Goal: Information Seeking & Learning: Learn about a topic

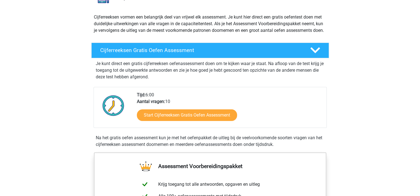
scroll to position [83, 0]
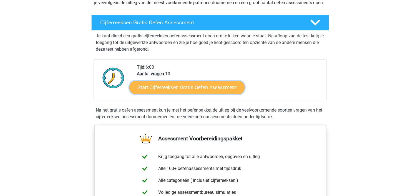
click at [204, 93] on link "Start Cijferreeksen Gratis Oefen Assessment" at bounding box center [186, 87] width 115 height 13
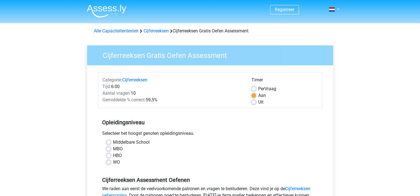
scroll to position [28, 0]
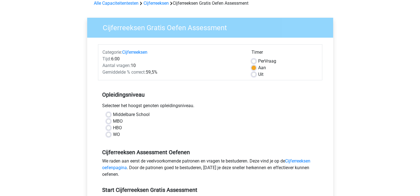
click at [113, 134] on label "WO" at bounding box center [116, 134] width 7 height 7
click at [107, 134] on input "WO" at bounding box center [108, 134] width 4 height 6
radio input "true"
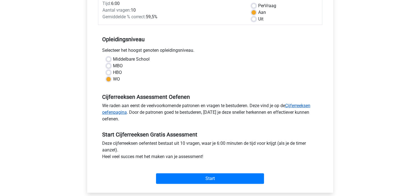
click at [295, 108] on link "Cijferreeksen oefenpagina" at bounding box center [206, 109] width 208 height 12
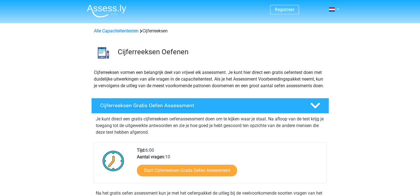
click at [264, 109] on h4 "Cijferreeksen Gratis Oefen Assessment" at bounding box center [200, 106] width 201 height 6
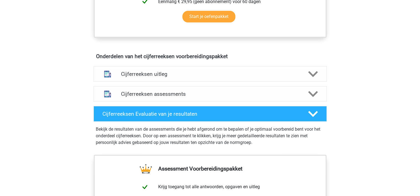
scroll to position [222, 0]
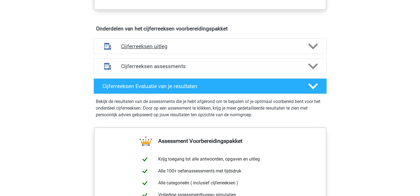
click at [250, 54] on div "Cijferreeksen uitleg" at bounding box center [209, 47] width 233 height 16
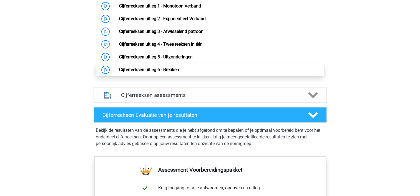
scroll to position [277, 0]
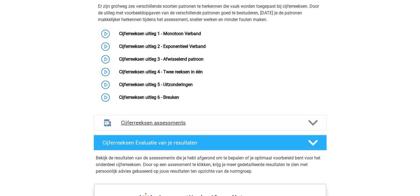
click at [183, 126] on h4 "Cijferreeksen assessments" at bounding box center [210, 123] width 178 height 6
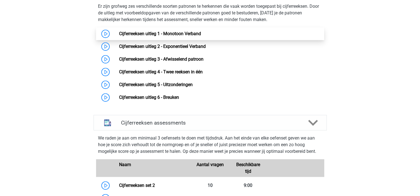
click at [146, 36] on link "Cijferreeksen uitleg 1 - Monotoon Verband" at bounding box center [160, 33] width 82 height 5
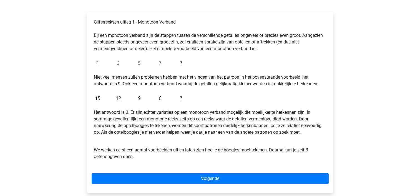
scroll to position [111, 0]
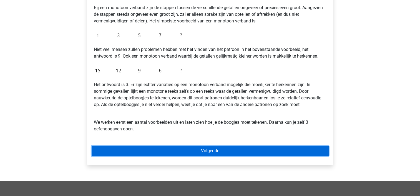
click at [231, 150] on link "Volgende" at bounding box center [210, 151] width 237 height 11
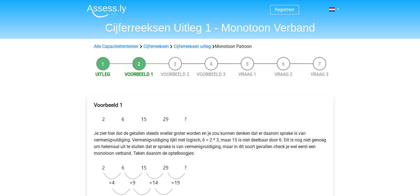
scroll to position [83, 0]
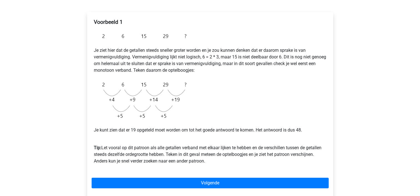
click at [263, 176] on div "Voorbeeld 1 Je ziet hier dat de getallen steeds sneller groter worden en je zou…" at bounding box center [210, 104] width 246 height 185
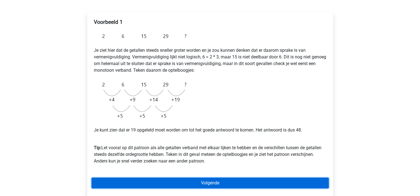
click at [261, 182] on link "Volgende" at bounding box center [210, 183] width 237 height 11
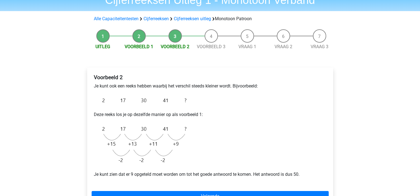
scroll to position [111, 0]
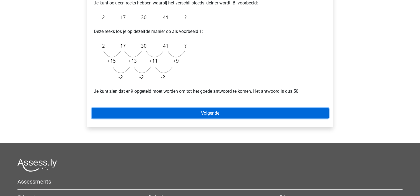
click at [203, 109] on link "Volgende" at bounding box center [210, 113] width 237 height 11
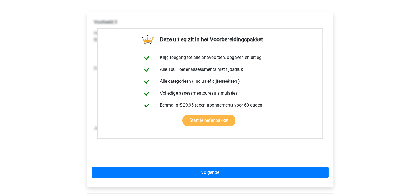
scroll to position [139, 0]
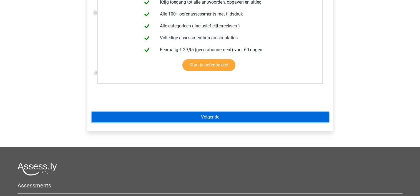
click at [233, 121] on link "Volgende" at bounding box center [210, 117] width 237 height 11
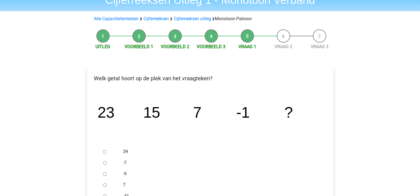
scroll to position [55, 0]
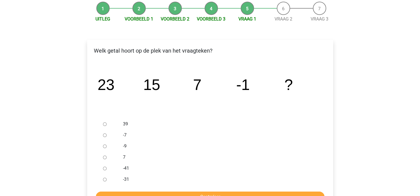
click at [121, 146] on div "-9" at bounding box center [219, 146] width 200 height 11
click at [107, 147] on div at bounding box center [110, 146] width 18 height 11
click at [103, 148] on input "-9" at bounding box center [105, 147] width 4 height 4
radio input "true"
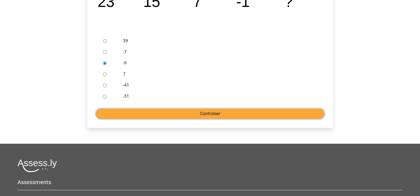
click at [193, 112] on input "Controleer" at bounding box center [210, 114] width 229 height 11
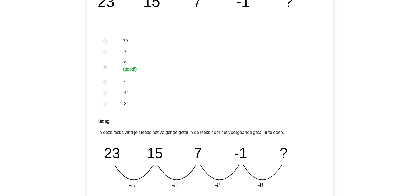
scroll to position [222, 0]
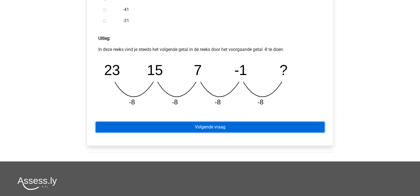
click at [194, 131] on link "Volgende vraag" at bounding box center [210, 127] width 229 height 11
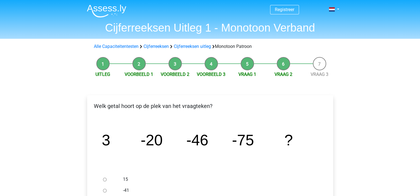
scroll to position [28, 0]
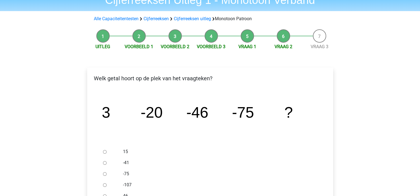
click at [202, 155] on div "15" at bounding box center [219, 151] width 200 height 11
click at [104, 186] on input "-107" at bounding box center [105, 186] width 4 height 4
radio input "true"
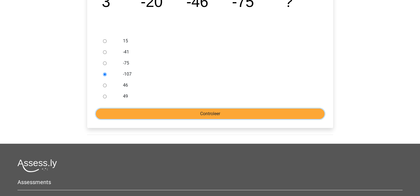
click at [276, 115] on input "Controleer" at bounding box center [210, 114] width 229 height 11
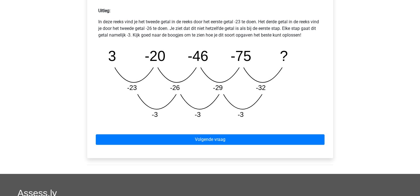
scroll to position [277, 0]
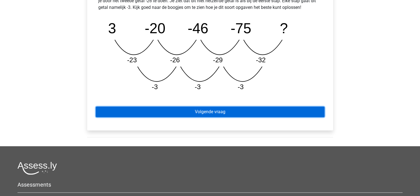
click at [275, 109] on link "Volgende vraag" at bounding box center [210, 112] width 229 height 11
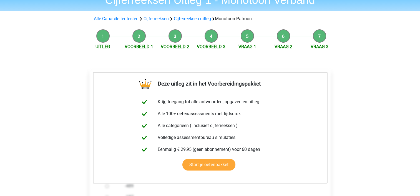
scroll to position [83, 0]
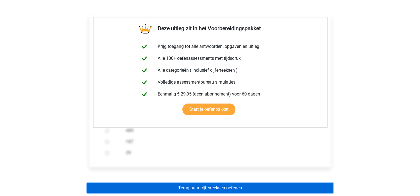
click at [259, 189] on link "Terug naar cijferreeksen oefenen" at bounding box center [210, 188] width 246 height 11
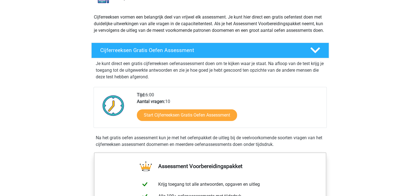
scroll to position [83, 0]
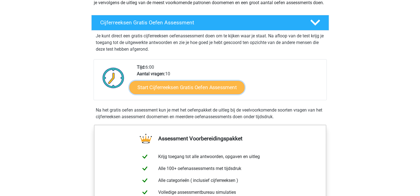
click at [212, 94] on link "Start Cijferreeksen Gratis Oefen Assessment" at bounding box center [186, 87] width 115 height 13
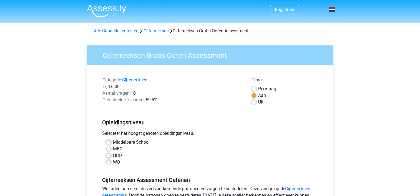
click at [111, 161] on div "WO" at bounding box center [209, 162] width 207 height 7
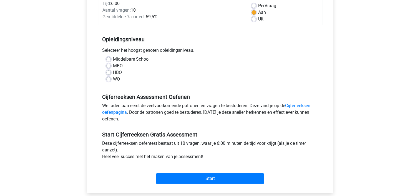
click at [113, 79] on label "WO" at bounding box center [116, 79] width 7 height 7
click at [107, 79] on input "WO" at bounding box center [108, 79] width 4 height 6
radio input "true"
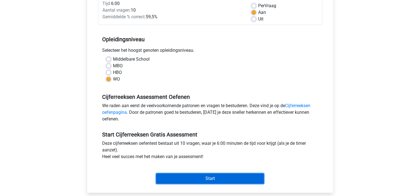
click at [229, 179] on input "Start" at bounding box center [210, 179] width 108 height 11
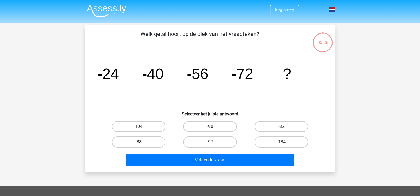
click at [138, 137] on label "-88" at bounding box center [139, 142] width 54 height 11
click at [138, 142] on input "-88" at bounding box center [140, 144] width 4 height 4
radio input "true"
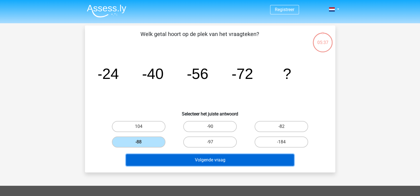
click at [186, 160] on button "Volgende vraag" at bounding box center [210, 161] width 168 height 12
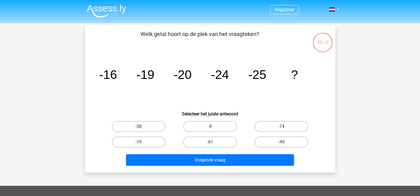
click at [147, 122] on label "-30" at bounding box center [139, 126] width 54 height 11
click at [142, 127] on input "-30" at bounding box center [140, 129] width 4 height 4
radio input "true"
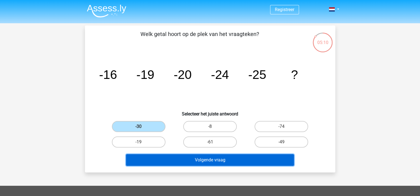
click at [210, 162] on button "Volgende vraag" at bounding box center [210, 161] width 168 height 12
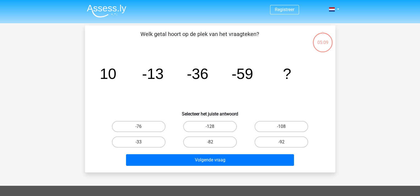
scroll to position [26, 0]
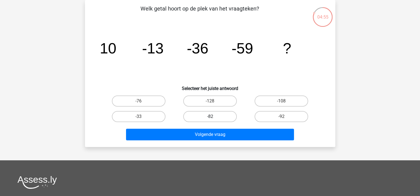
click at [208, 115] on label "-82" at bounding box center [210, 116] width 54 height 11
click at [210, 117] on input "-82" at bounding box center [212, 119] width 4 height 4
radio input "true"
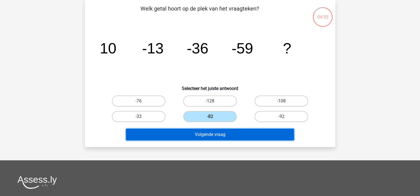
click at [214, 136] on button "Volgende vraag" at bounding box center [210, 135] width 168 height 12
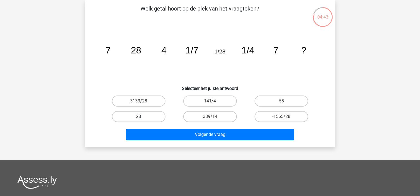
click at [147, 114] on label "28" at bounding box center [139, 116] width 54 height 11
click at [142, 117] on input "28" at bounding box center [140, 119] width 4 height 4
radio input "true"
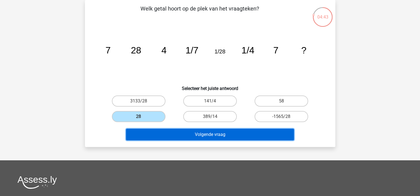
click at [201, 136] on button "Volgende vraag" at bounding box center [210, 135] width 168 height 12
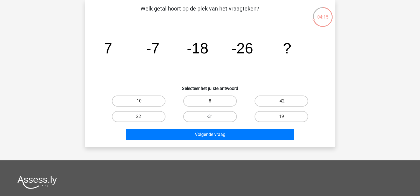
click at [216, 117] on label "-31" at bounding box center [210, 116] width 54 height 11
click at [213, 117] on input "-31" at bounding box center [212, 119] width 4 height 4
radio input "true"
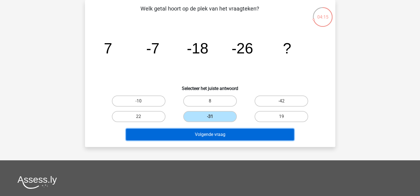
click at [222, 133] on button "Volgende vraag" at bounding box center [210, 135] width 168 height 12
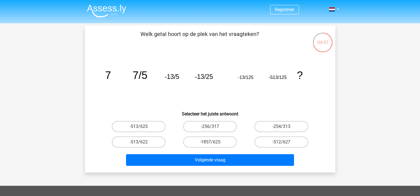
scroll to position [28, 0]
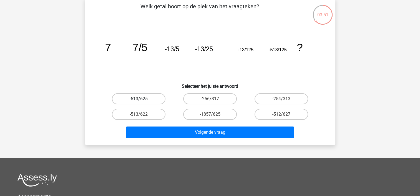
click at [151, 100] on label "-513/625" at bounding box center [139, 98] width 54 height 11
click at [142, 100] on input "-513/625" at bounding box center [140, 101] width 4 height 4
radio input "true"
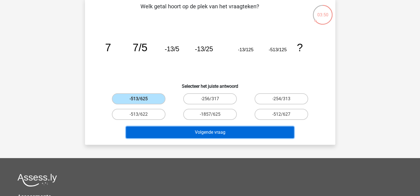
click at [234, 133] on button "Volgende vraag" at bounding box center [210, 133] width 168 height 12
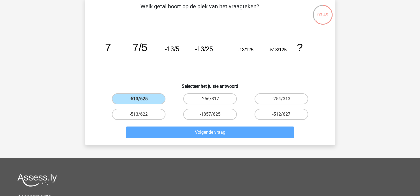
scroll to position [26, 0]
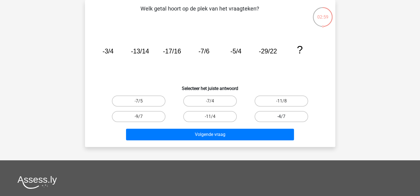
click at [284, 111] on label "-4/7" at bounding box center [281, 116] width 54 height 11
click at [284, 117] on input "-4/7" at bounding box center [283, 119] width 4 height 4
radio input "true"
click at [283, 116] on label "-4/7" at bounding box center [281, 116] width 54 height 11
click at [283, 117] on input "-4/7" at bounding box center [283, 119] width 4 height 4
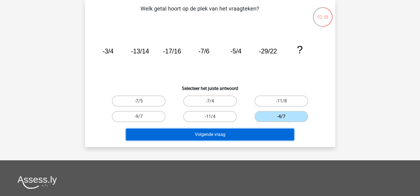
click at [275, 130] on button "Volgende vraag" at bounding box center [210, 135] width 168 height 12
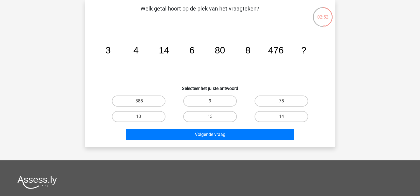
scroll to position [0, 0]
